Goal: Check status: Check status

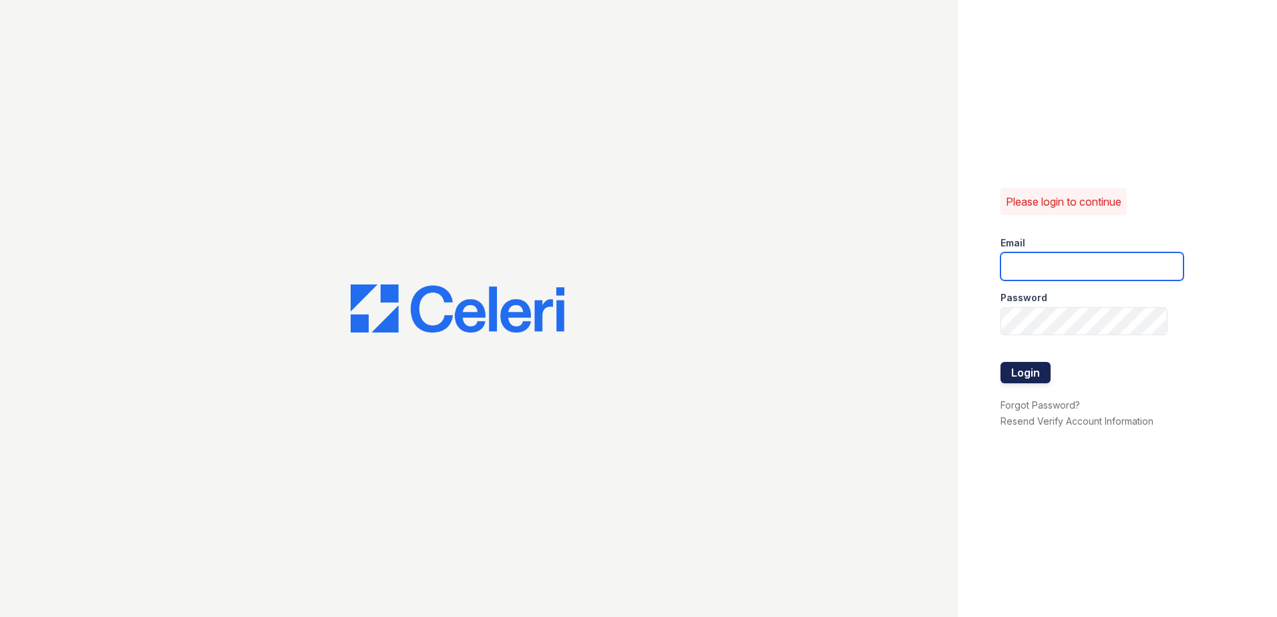
type input "brhenderson@trinity-pm.com"
click at [1022, 373] on button "Login" at bounding box center [1025, 372] width 50 height 21
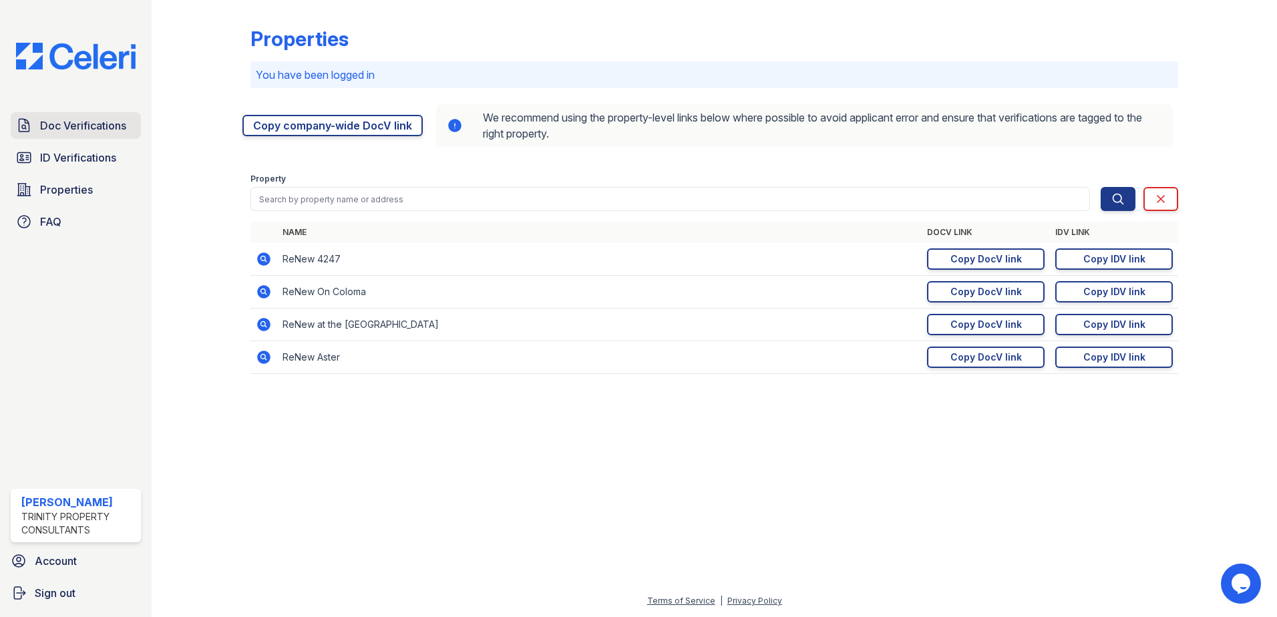
click at [89, 118] on span "Doc Verifications" at bounding box center [83, 126] width 86 height 16
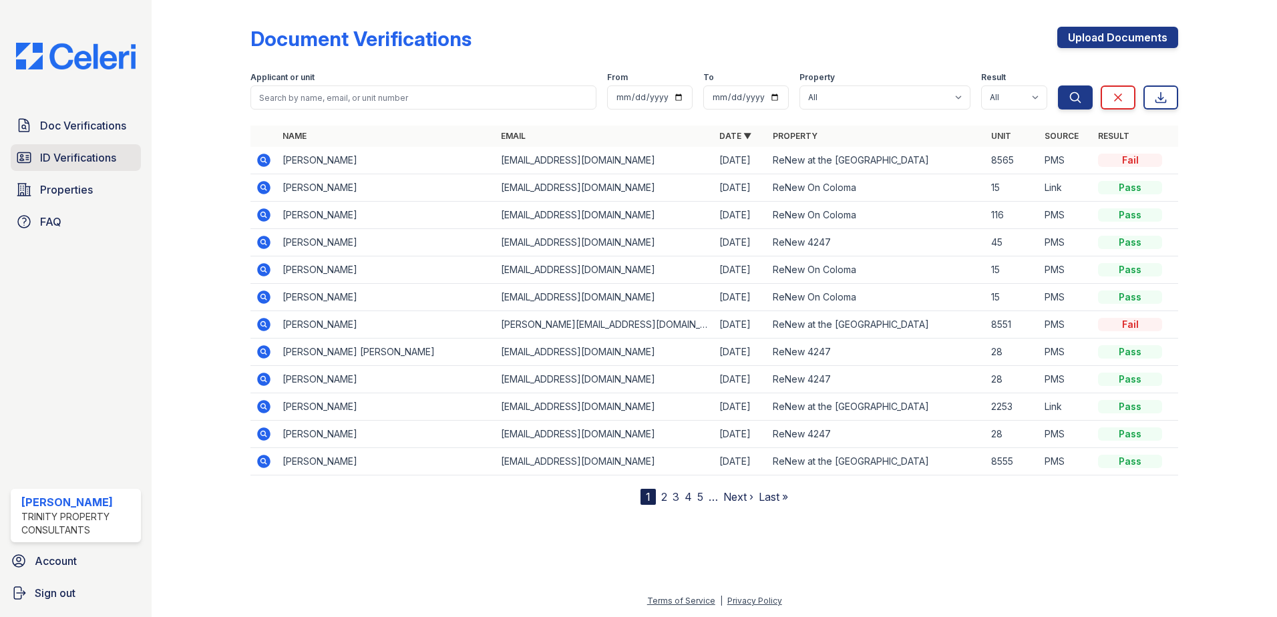
click at [87, 163] on span "ID Verifications" at bounding box center [78, 158] width 76 height 16
click at [93, 132] on span "Doc Verifications" at bounding box center [83, 126] width 86 height 16
click at [264, 323] on icon at bounding box center [262, 323] width 3 height 3
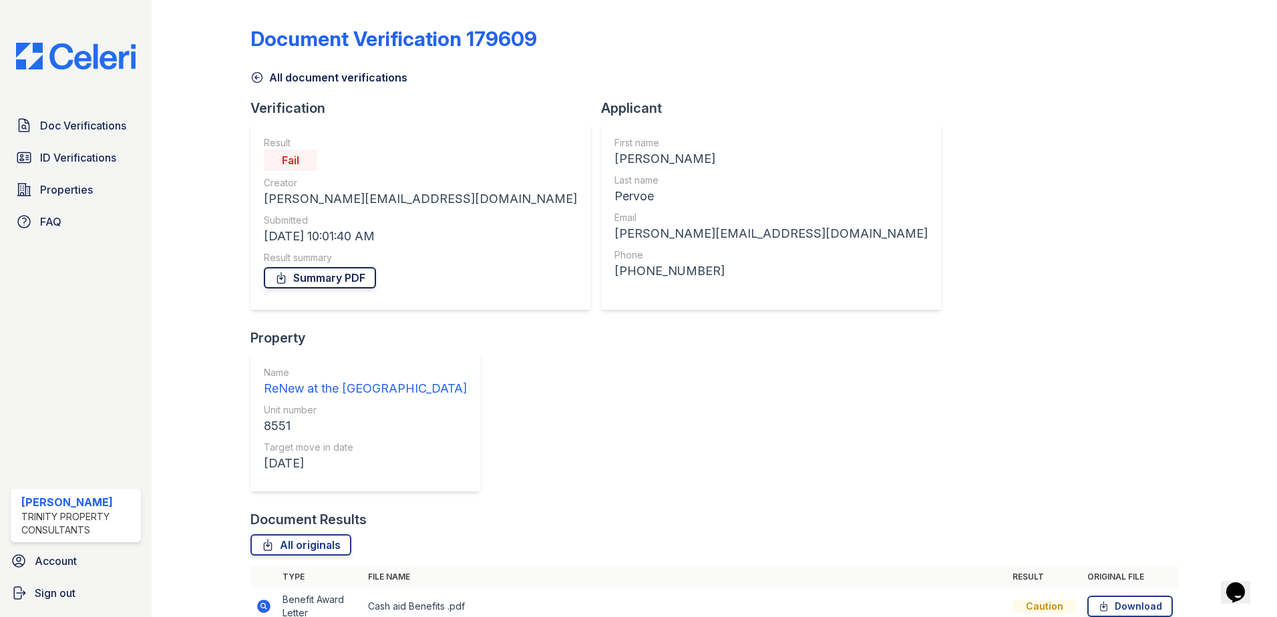
click at [332, 281] on link "Summary PDF" at bounding box center [320, 277] width 112 height 21
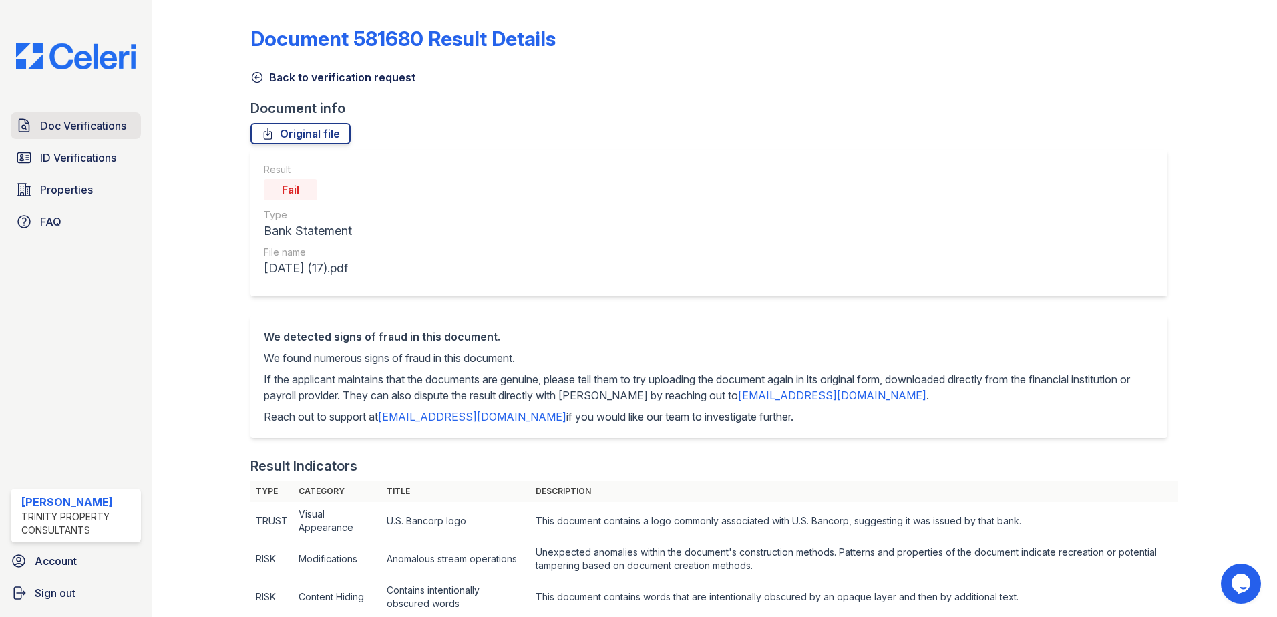
click at [101, 126] on span "Doc Verifications" at bounding box center [83, 126] width 86 height 16
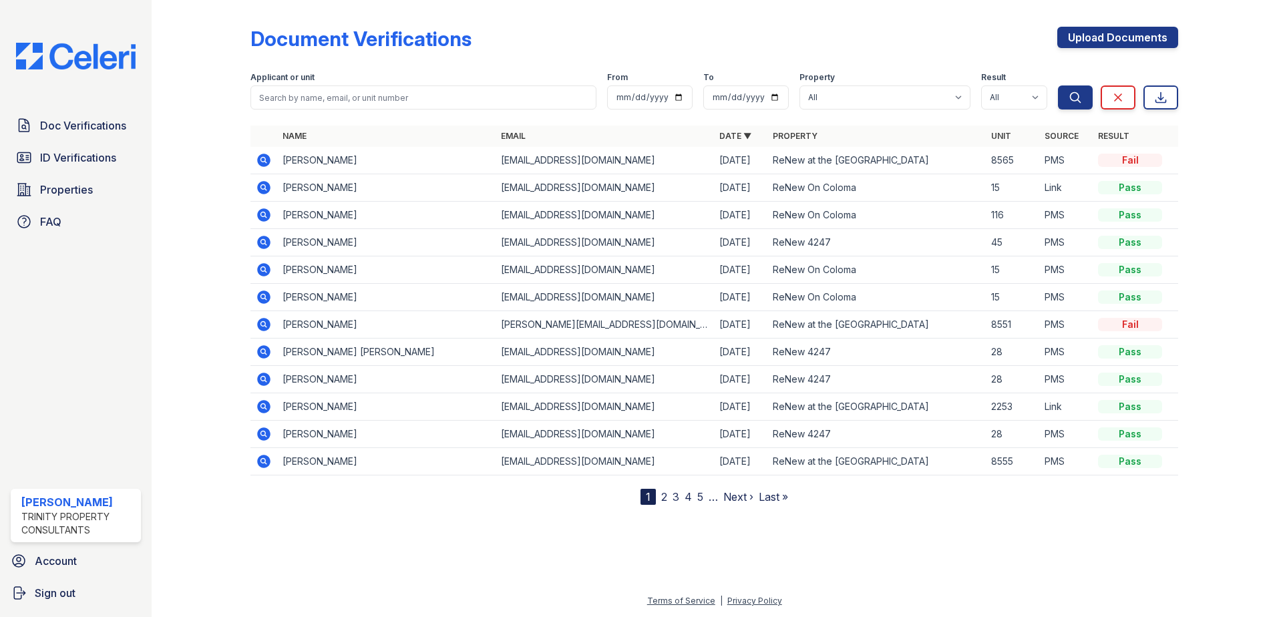
click at [262, 161] on icon at bounding box center [264, 160] width 16 height 16
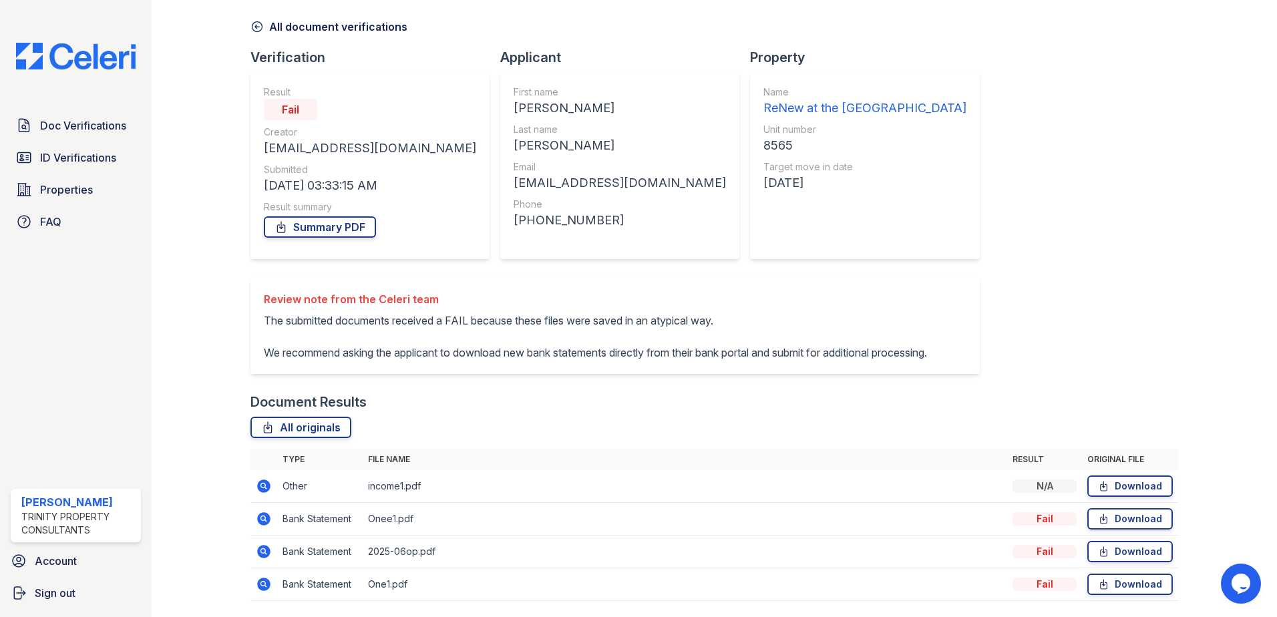
scroll to position [110, 0]
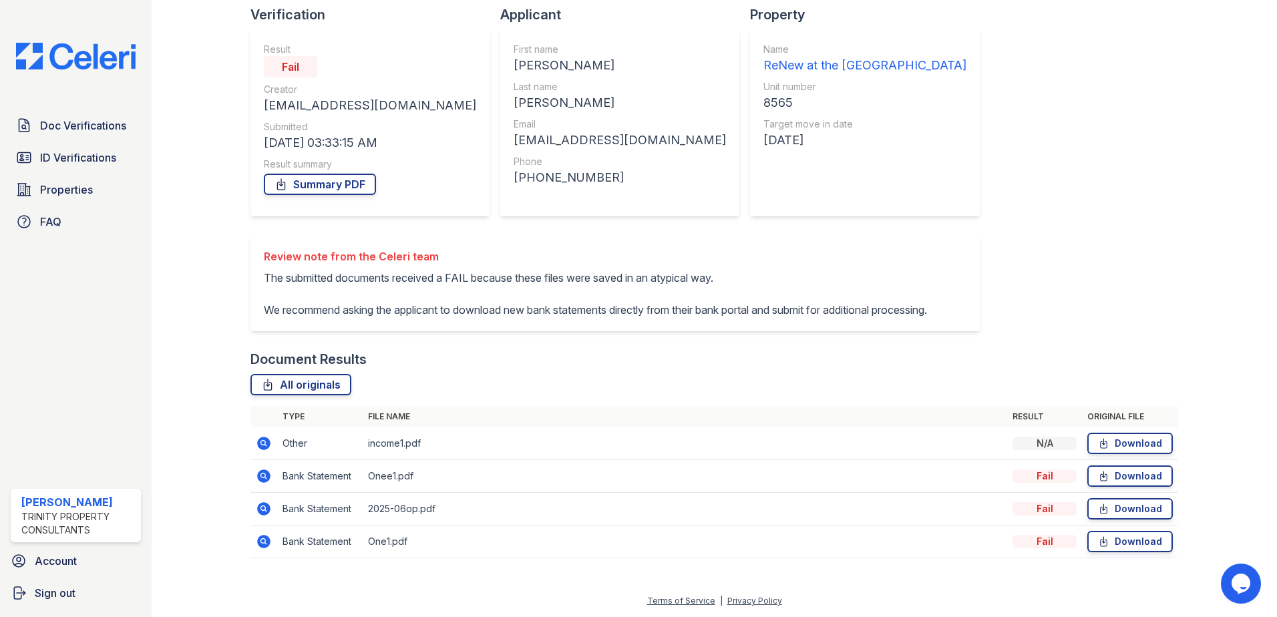
click at [263, 476] on icon at bounding box center [262, 474] width 3 height 3
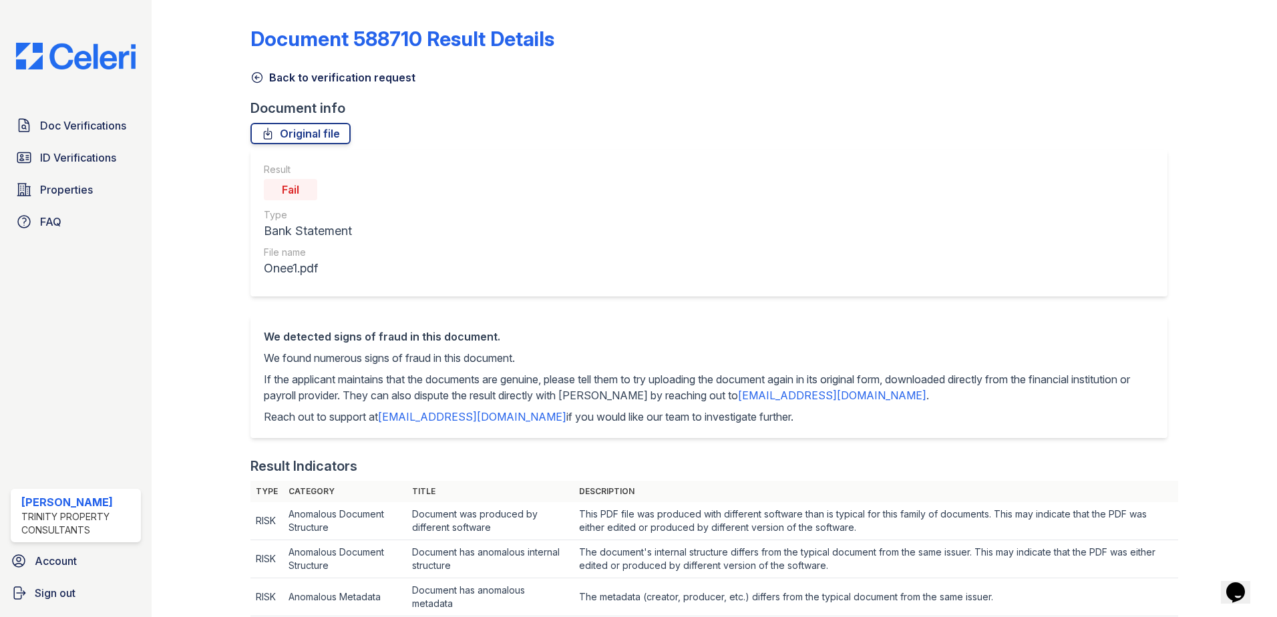
click at [260, 76] on icon at bounding box center [256, 77] width 13 height 13
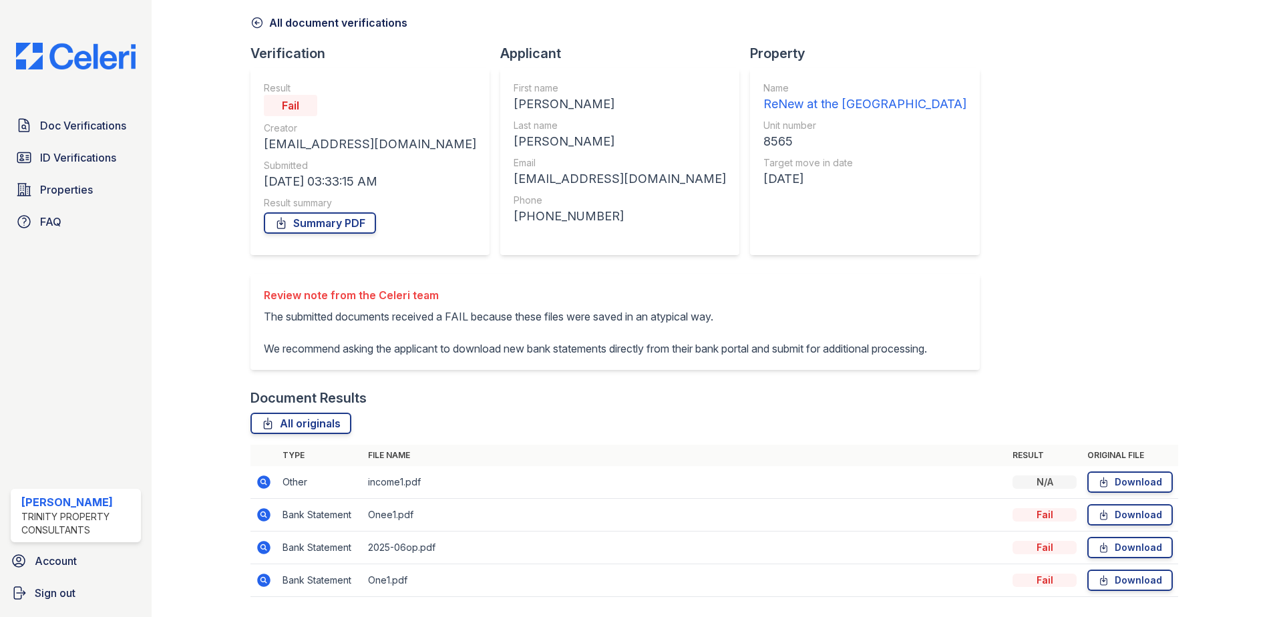
scroll to position [110, 0]
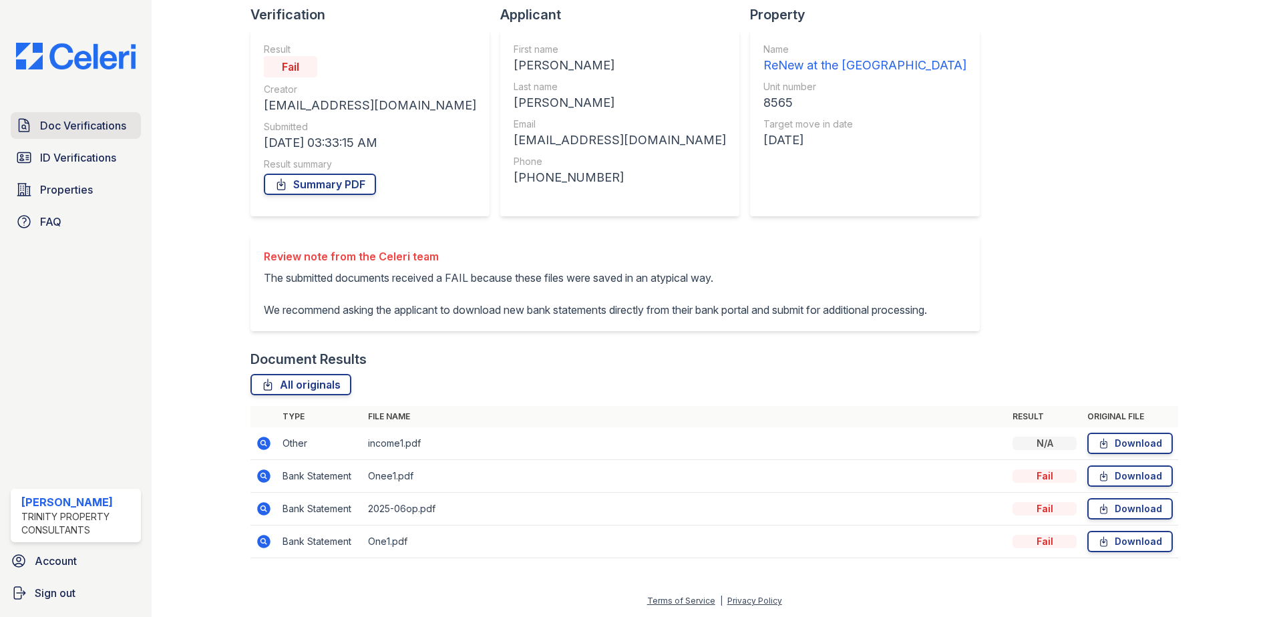
click at [97, 131] on span "Doc Verifications" at bounding box center [83, 126] width 86 height 16
